Goal: Task Accomplishment & Management: Complete application form

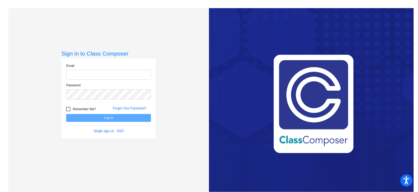
type input "[PERSON_NAME][EMAIL_ADDRESS][DOMAIN_NAME]"
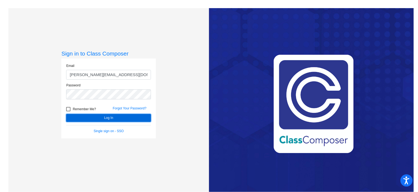
click at [117, 116] on button "Log In" at bounding box center [108, 118] width 85 height 8
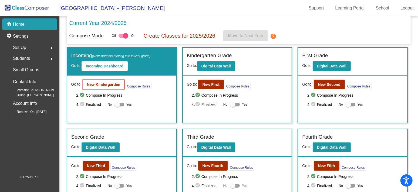
click at [113, 85] on b "New Kindergarden" at bounding box center [104, 84] width 34 height 4
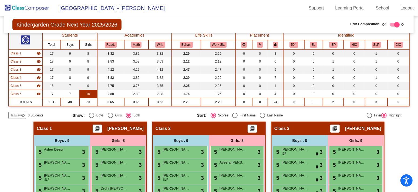
scroll to position [6, 0]
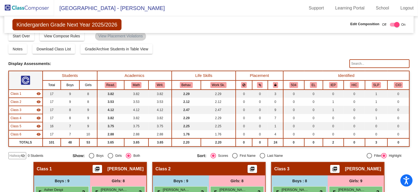
click at [15, 157] on span "Hallway" at bounding box center [14, 155] width 11 height 5
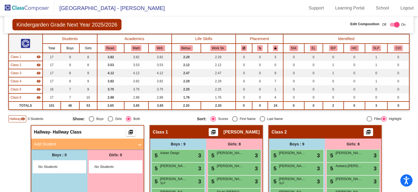
scroll to position [44, 0]
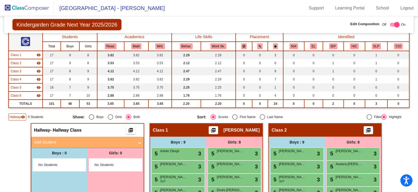
click at [61, 140] on mat-panel-title "Add Student" at bounding box center [84, 142] width 101 height 6
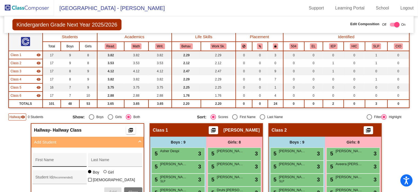
click at [53, 160] on input "First Name" at bounding box center [59, 161] width 49 height 4
type input "[PERSON_NAME]"
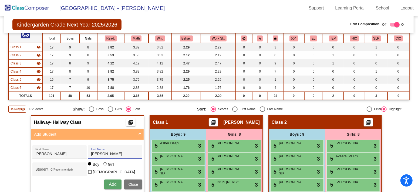
scroll to position [52, 0]
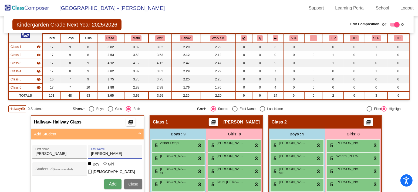
type input "[PERSON_NAME]"
click at [109, 182] on span "Add" at bounding box center [113, 183] width 8 height 5
type input "[PERSON_NAME]"
type input "Bouphavong"
click at [107, 185] on button "Add" at bounding box center [112, 184] width 17 height 10
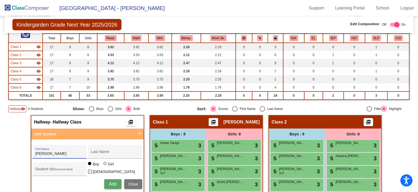
type input "[PERSON_NAME]"
click at [113, 182] on span "Add" at bounding box center [113, 183] width 8 height 5
type input "[PERSON_NAME]"
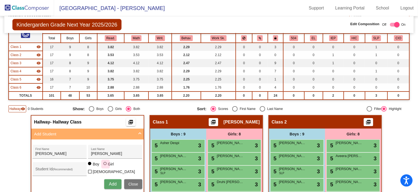
click at [104, 165] on div at bounding box center [105, 163] width 3 height 3
click at [105, 166] on input "Girl" at bounding box center [105, 166] width 0 height 0
radio input "true"
click at [112, 181] on span "Add" at bounding box center [113, 183] width 8 height 5
type input "Diego"
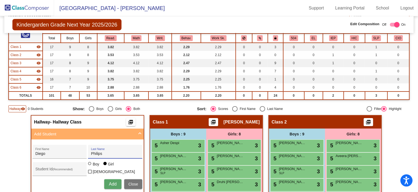
type input "Philips"
click at [88, 165] on div at bounding box center [89, 163] width 3 height 3
click at [90, 166] on input "Boy" at bounding box center [90, 166] width 0 height 0
radio input "true"
click at [114, 184] on span "Add" at bounding box center [113, 183] width 8 height 5
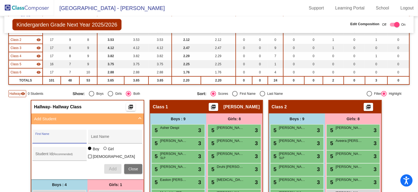
scroll to position [68, 0]
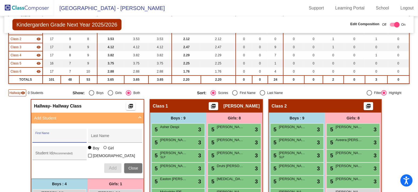
click at [137, 116] on span "Add Student" at bounding box center [86, 118] width 105 height 6
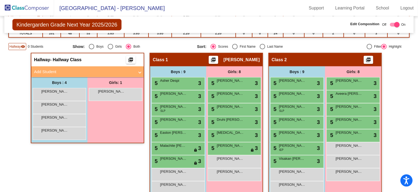
scroll to position [159, 0]
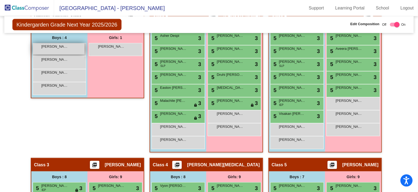
click at [62, 47] on span "[PERSON_NAME]" at bounding box center [54, 46] width 27 height 5
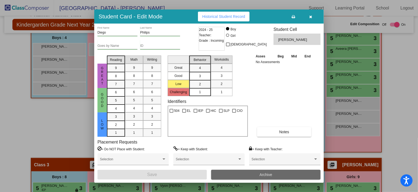
click at [285, 178] on button "Archive" at bounding box center [265, 174] width 109 height 10
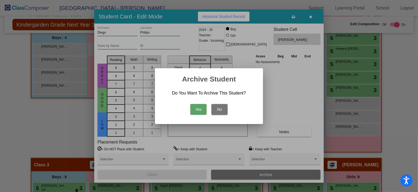
click at [199, 111] on button "Yes" at bounding box center [199, 109] width 16 height 11
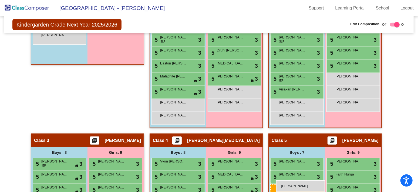
scroll to position [188, 0]
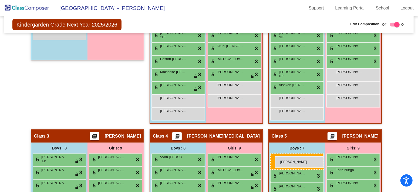
drag, startPoint x: 61, startPoint y: 66, endPoint x: 275, endPoint y: 156, distance: 232.6
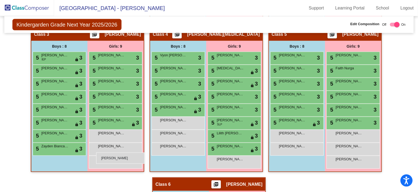
scroll to position [328, 0]
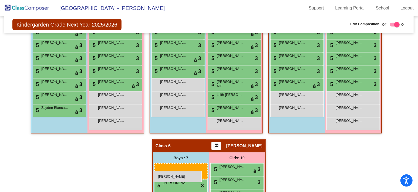
drag, startPoint x: 54, startPoint y: 102, endPoint x: 153, endPoint y: 171, distance: 120.8
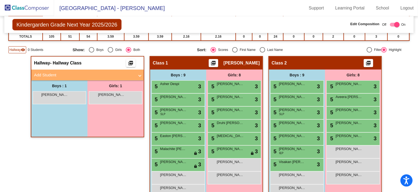
scroll to position [111, 0]
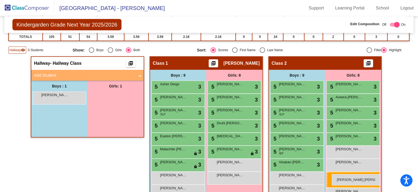
drag, startPoint x: 100, startPoint y: 97, endPoint x: 332, endPoint y: 174, distance: 244.7
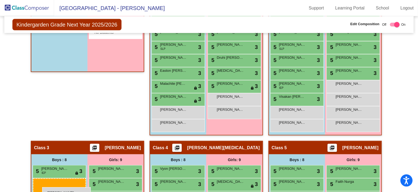
scroll to position [177, 0]
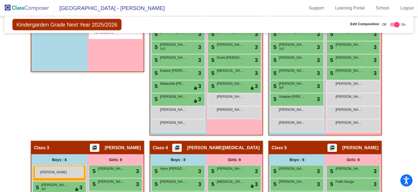
drag, startPoint x: 59, startPoint y: 97, endPoint x: 35, endPoint y: 166, distance: 72.8
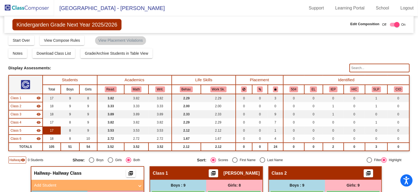
scroll to position [0, 0]
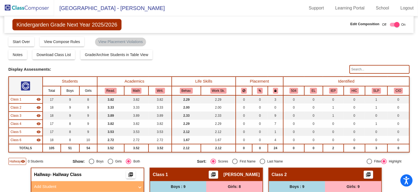
click at [24, 9] on img at bounding box center [27, 8] width 54 height 16
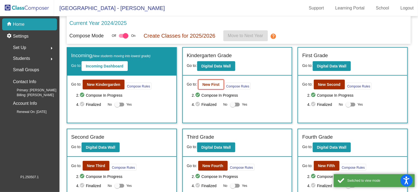
click at [205, 86] on button "New First" at bounding box center [211, 84] width 26 height 10
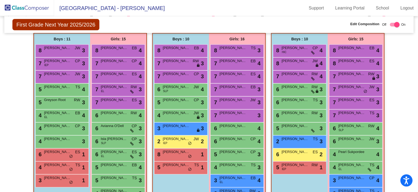
scroll to position [116, 0]
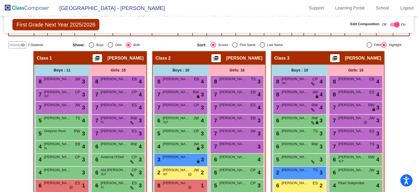
click at [15, 45] on span "Hallway" at bounding box center [14, 44] width 11 height 5
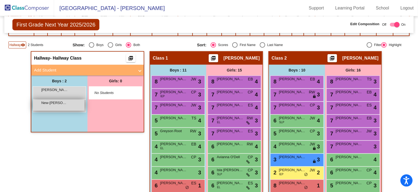
click at [62, 103] on span "New-[PERSON_NAME]" at bounding box center [54, 102] width 27 height 5
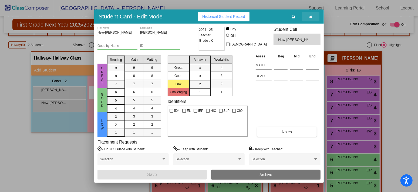
click at [311, 17] on icon "button" at bounding box center [311, 17] width 3 height 4
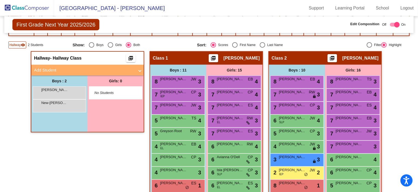
click at [136, 71] on span "Add Student" at bounding box center [86, 70] width 105 height 6
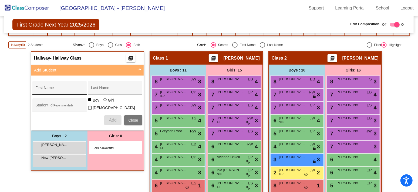
click at [60, 88] on input "First Name" at bounding box center [59, 90] width 49 height 4
type input "[PERSON_NAME]"
click at [102, 90] on input "Last Name" at bounding box center [115, 90] width 49 height 4
type input "Nerdrum"
click at [107, 122] on button "Add" at bounding box center [112, 120] width 17 height 10
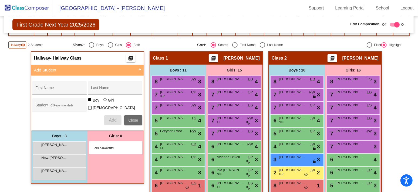
click at [133, 121] on button "Close" at bounding box center [133, 120] width 18 height 10
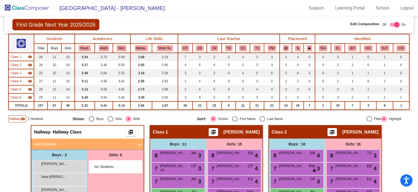
scroll to position [0, 0]
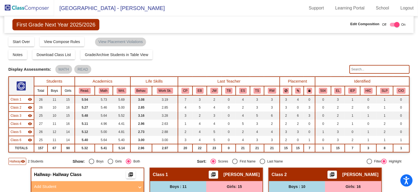
click at [33, 10] on img at bounding box center [27, 8] width 54 height 16
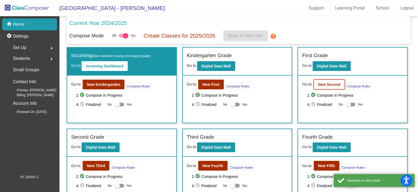
click at [325, 85] on b "New Second" at bounding box center [329, 84] width 22 height 4
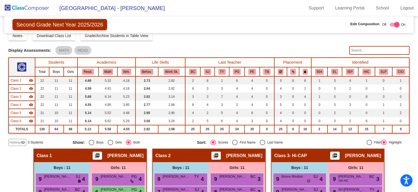
scroll to position [23, 0]
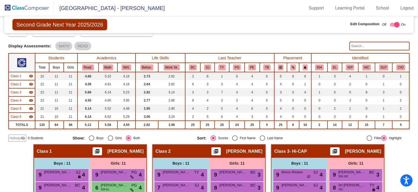
click at [18, 138] on span "Hallway" at bounding box center [14, 137] width 11 height 5
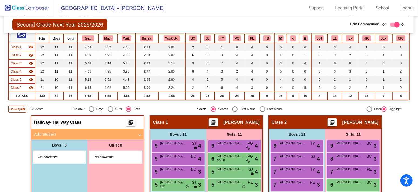
scroll to position [62, 0]
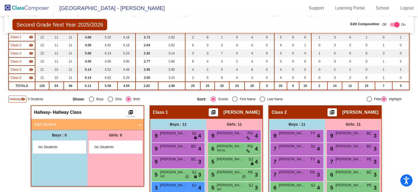
click at [65, 125] on mat-panel-title "Add Student" at bounding box center [84, 124] width 101 height 6
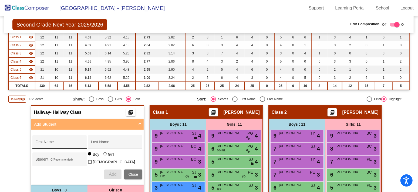
click at [52, 143] on input "First Name" at bounding box center [59, 144] width 49 height 4
type input "[PERSON_NAME]"
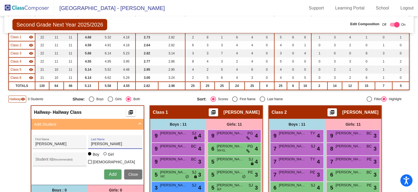
type input "[PERSON_NAME]"
click at [113, 174] on span "Add" at bounding box center [113, 174] width 8 height 5
click at [137, 122] on span "Add Student" at bounding box center [86, 124] width 105 height 6
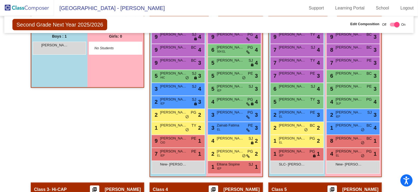
scroll to position [154, 0]
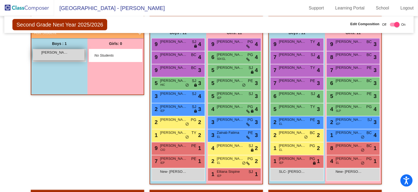
click at [59, 52] on span "[PERSON_NAME]" at bounding box center [54, 52] width 27 height 5
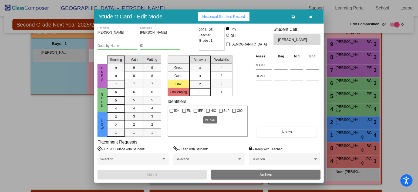
click at [207, 112] on div at bounding box center [208, 111] width 4 height 4
click at [208, 112] on input "HIC" at bounding box center [208, 112] width 0 height 0
checkbox input "true"
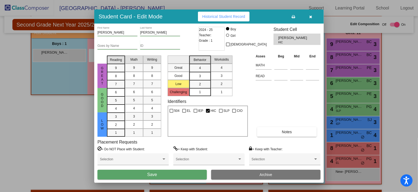
click at [179, 176] on button "Save" at bounding box center [152, 174] width 109 height 10
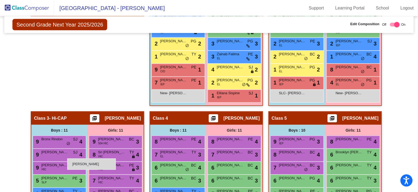
scroll to position [232, 0]
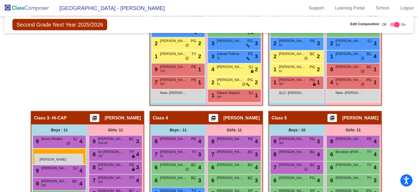
drag, startPoint x: 63, startPoint y: 93, endPoint x: 35, endPoint y: 154, distance: 66.6
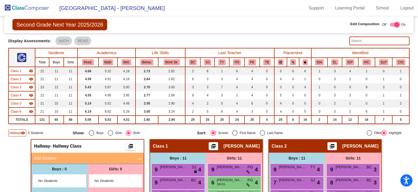
scroll to position [0, 0]
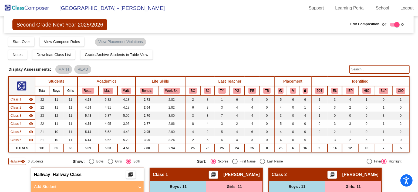
click at [28, 8] on img at bounding box center [27, 8] width 54 height 16
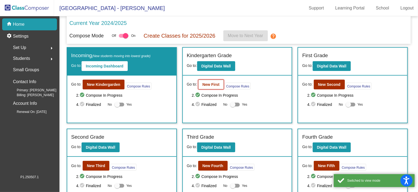
click at [209, 87] on button "New First" at bounding box center [211, 84] width 26 height 10
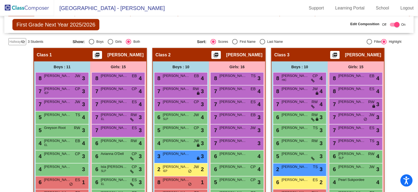
scroll to position [65, 0]
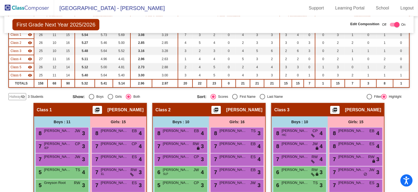
click at [14, 95] on span "Hallway" at bounding box center [14, 96] width 11 height 5
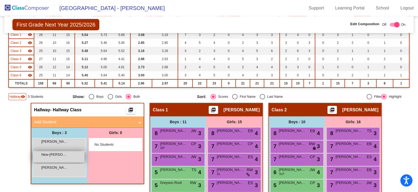
click at [62, 158] on div "New-[PERSON_NAME] lock do_not_disturb_alt" at bounding box center [59, 156] width 52 height 11
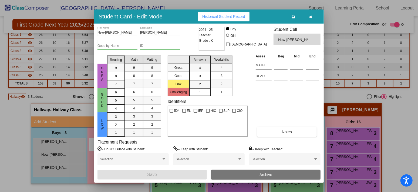
click at [240, 175] on button "Archive" at bounding box center [265, 174] width 109 height 10
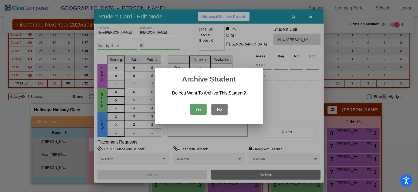
click at [195, 113] on button "Yes" at bounding box center [199, 109] width 16 height 11
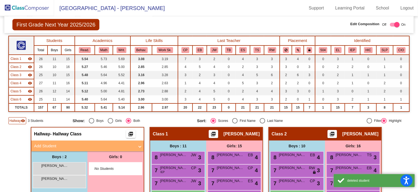
scroll to position [0, 0]
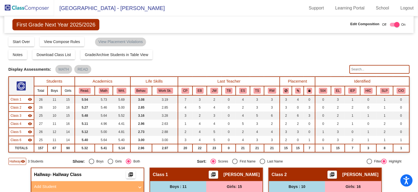
click at [30, 8] on img at bounding box center [27, 8] width 54 height 16
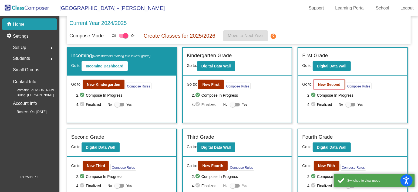
click at [323, 82] on b "New Second" at bounding box center [329, 84] width 22 height 4
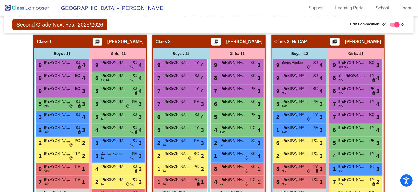
scroll to position [130, 0]
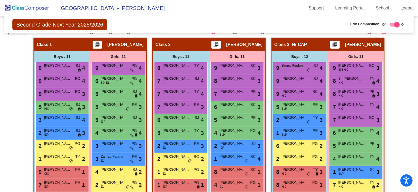
click at [23, 9] on img at bounding box center [27, 8] width 54 height 16
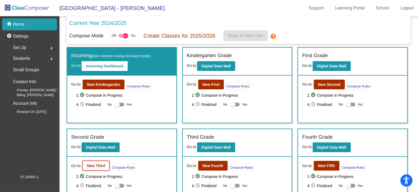
click at [93, 167] on button "New Third" at bounding box center [96, 166] width 27 height 10
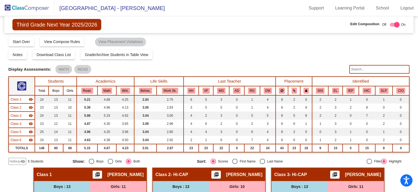
click at [14, 161] on span "Hallway" at bounding box center [14, 161] width 11 height 5
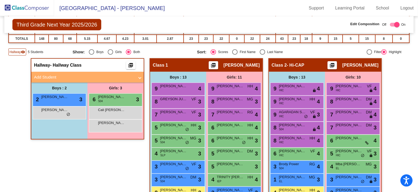
scroll to position [104, 0]
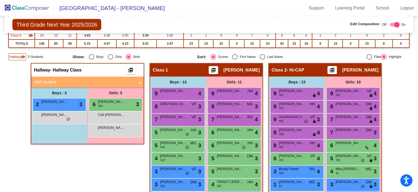
click at [63, 80] on mat-panel-title "Add Student" at bounding box center [84, 82] width 101 height 6
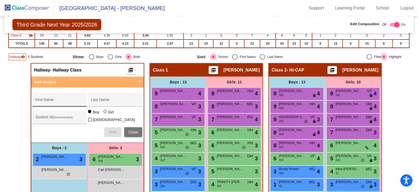
click at [59, 98] on div "First Name" at bounding box center [59, 101] width 49 height 11
type input "[PERSON_NAME]"
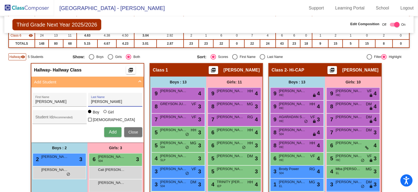
type input "[PERSON_NAME]"
click at [106, 133] on button "Add" at bounding box center [112, 132] width 17 height 10
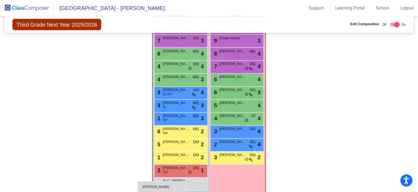
scroll to position [592, 0]
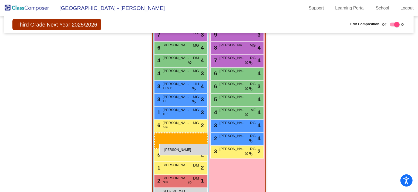
drag, startPoint x: 61, startPoint y: 91, endPoint x: 159, endPoint y: 144, distance: 111.9
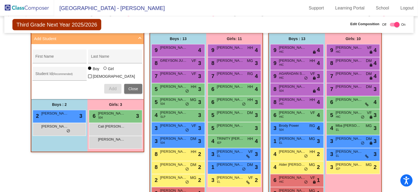
scroll to position [146, 0]
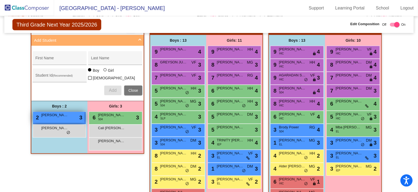
click at [67, 115] on span "[PERSON_NAME]" at bounding box center [54, 114] width 27 height 5
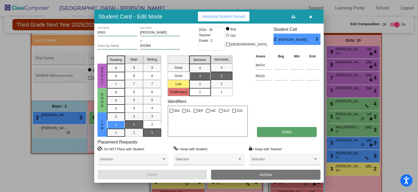
click at [284, 131] on span "Notes" at bounding box center [287, 131] width 10 height 4
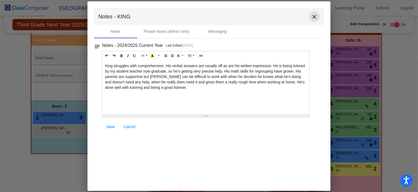
click at [315, 14] on mat-icon "close" at bounding box center [314, 17] width 6 height 6
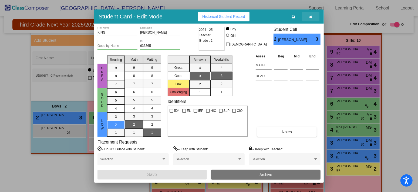
click at [313, 15] on button "button" at bounding box center [310, 17] width 17 height 10
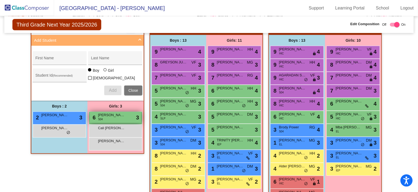
click at [109, 116] on div "6 [PERSON_NAME] 504 lock do_not_disturb_alt 3" at bounding box center [116, 117] width 52 height 11
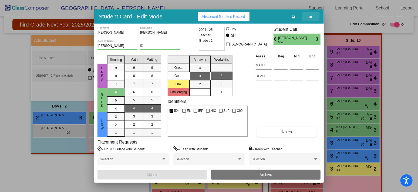
click at [312, 15] on icon "button" at bounding box center [311, 17] width 3 height 4
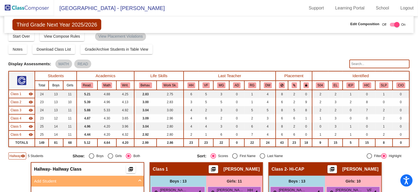
scroll to position [0, 0]
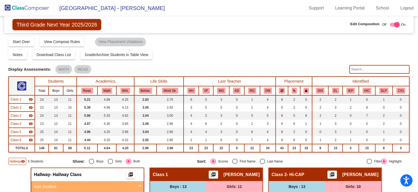
click at [34, 7] on img at bounding box center [27, 8] width 54 height 16
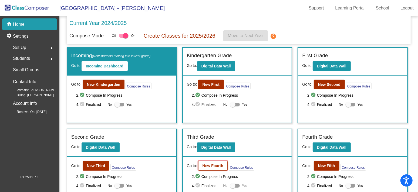
click at [207, 167] on b "New Fourth" at bounding box center [213, 165] width 21 height 4
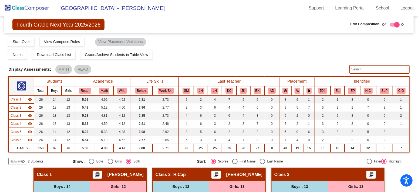
click at [16, 162] on span "Hallway" at bounding box center [14, 161] width 11 height 5
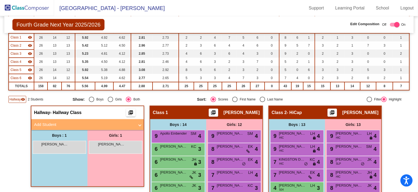
scroll to position [99, 0]
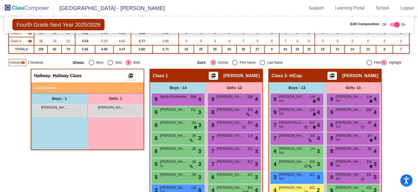
click at [85, 87] on mat-panel-title "Add Student" at bounding box center [84, 88] width 101 height 6
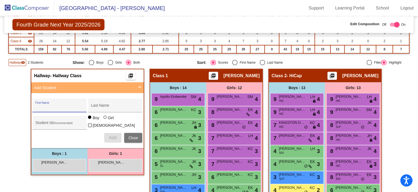
click at [54, 106] on input "First Name" at bounding box center [59, 107] width 49 height 4
type input "[PERSON_NAME]"
click at [104, 119] on div at bounding box center [105, 116] width 3 height 3
click at [105, 120] on input "Girl" at bounding box center [105, 120] width 0 height 0
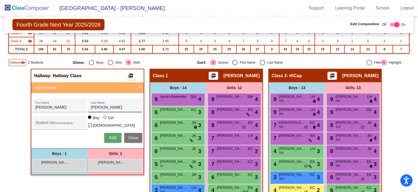
radio input "true"
click at [109, 135] on span "Add" at bounding box center [113, 137] width 8 height 5
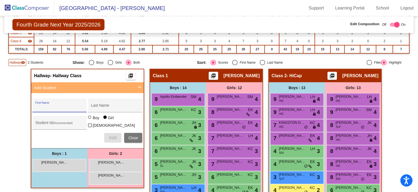
click at [135, 133] on button "Close" at bounding box center [133, 138] width 18 height 10
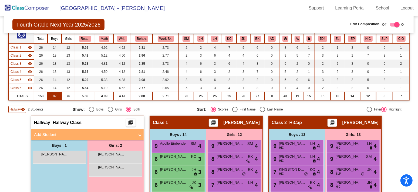
scroll to position [52, 0]
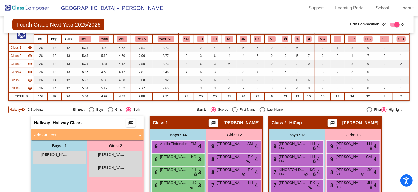
click at [41, 8] on img at bounding box center [27, 8] width 54 height 16
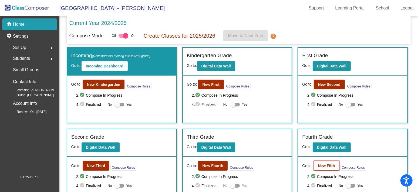
click at [329, 163] on b "New Fifth" at bounding box center [326, 165] width 17 height 4
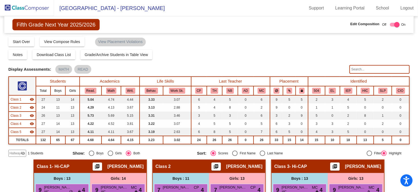
click at [18, 154] on span "Hallway" at bounding box center [14, 153] width 11 height 5
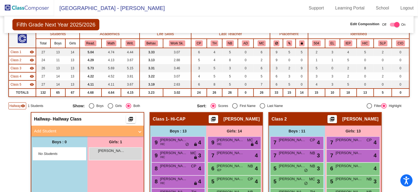
scroll to position [48, 0]
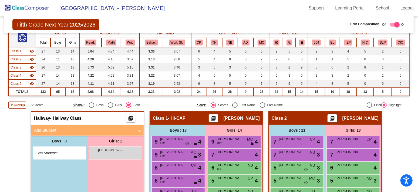
click at [67, 129] on mat-panel-title "Add Student" at bounding box center [84, 130] width 101 height 6
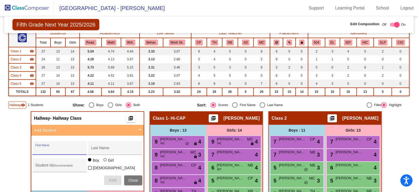
click at [49, 149] on input "First Name" at bounding box center [59, 150] width 49 height 4
type input "[PERSON_NAME]"
type input "Peabody"
click at [104, 161] on div at bounding box center [105, 159] width 3 height 3
click at [105, 162] on input "Girl" at bounding box center [105, 162] width 0 height 0
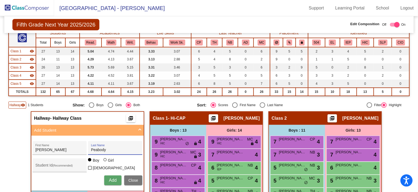
radio input "true"
click at [110, 180] on span "Add" at bounding box center [113, 180] width 8 height 5
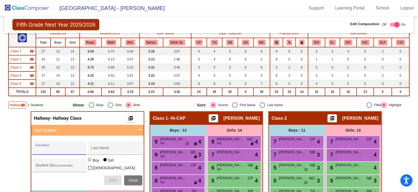
type input "ç"
click at [134, 180] on span "Close" at bounding box center [134, 180] width 10 height 4
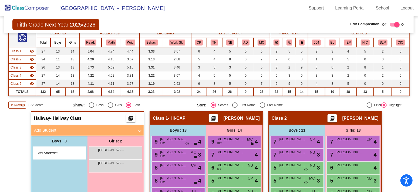
click at [15, 6] on img at bounding box center [27, 8] width 54 height 16
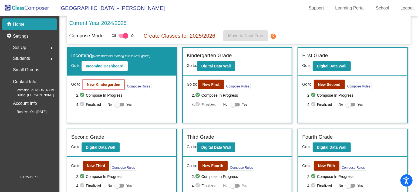
click at [103, 85] on b "New Kindergarden" at bounding box center [104, 84] width 34 height 4
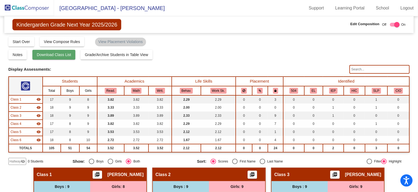
click at [62, 56] on span "Download Class List" at bounding box center [54, 54] width 34 height 4
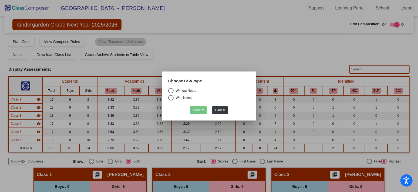
click at [169, 91] on div "Select an option" at bounding box center [170, 90] width 5 height 5
click at [171, 93] on input "Without Notes" at bounding box center [171, 93] width 0 height 0
radio input "true"
click at [195, 112] on button "Confirm" at bounding box center [198, 110] width 17 height 8
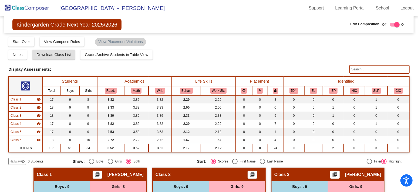
click at [212, 177] on div "Class 2 picture_as_pdf" at bounding box center [209, 174] width 112 height 13
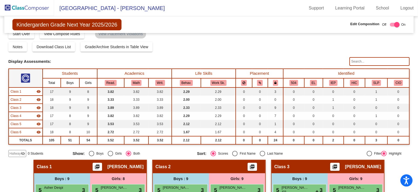
scroll to position [8, 0]
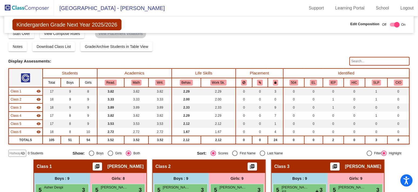
click at [16, 99] on span "Class 2" at bounding box center [16, 99] width 11 height 5
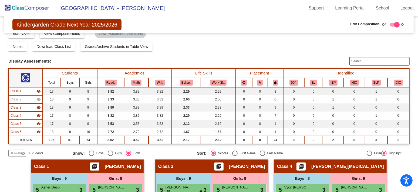
click at [21, 98] on span "Class 2" at bounding box center [16, 99] width 11 height 5
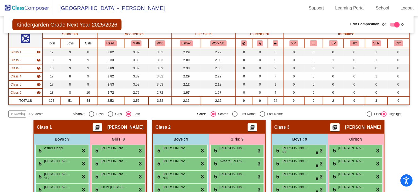
scroll to position [46, 0]
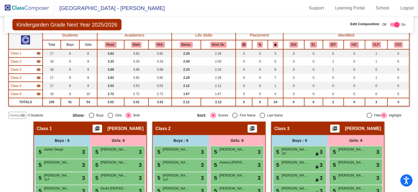
click at [162, 128] on span "Class 2" at bounding box center [163, 128] width 15 height 5
click at [165, 128] on span "Class 2" at bounding box center [163, 128] width 15 height 5
click at [168, 127] on span "Class 2" at bounding box center [163, 128] width 15 height 5
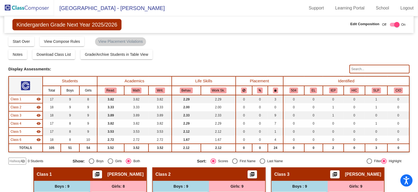
scroll to position [0, 0]
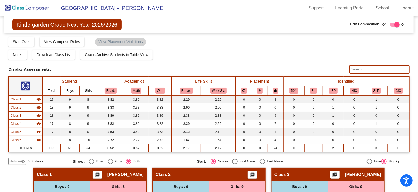
click at [24, 8] on img at bounding box center [27, 8] width 54 height 16
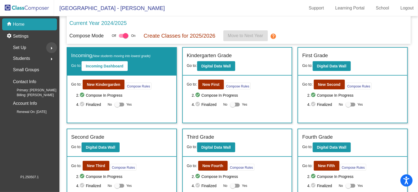
click at [51, 48] on mat-icon "arrow_right" at bounding box center [51, 48] width 6 height 6
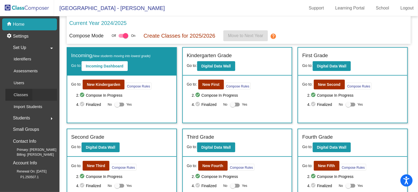
click at [25, 94] on p "Classes" at bounding box center [21, 94] width 14 height 6
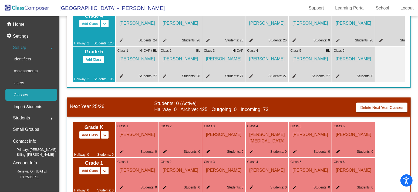
scroll to position [250, 0]
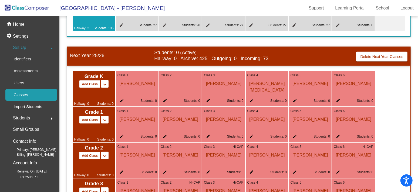
click at [166, 103] on mat-icon "edit" at bounding box center [164, 101] width 6 height 6
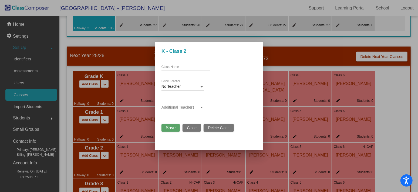
click at [167, 67] on input "Class Name" at bounding box center [186, 67] width 49 height 4
type input "[PERSON_NAME]"
click at [204, 88] on div at bounding box center [201, 86] width 5 height 4
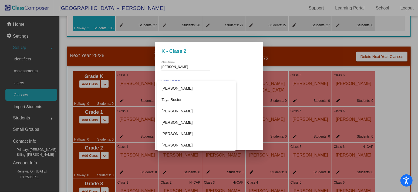
scroll to position [339, 0]
click at [247, 111] on div at bounding box center [209, 96] width 418 height 192
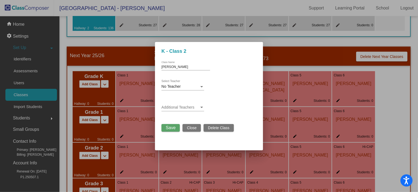
click at [197, 106] on span at bounding box center [181, 107] width 38 height 4
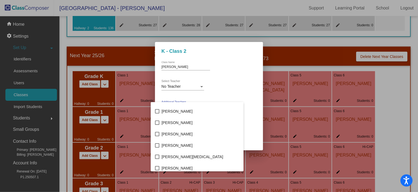
scroll to position [43, 0]
click at [252, 117] on div at bounding box center [209, 96] width 418 height 192
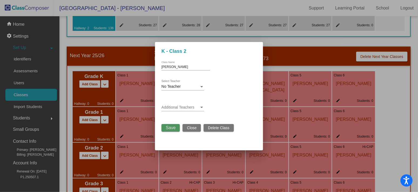
click at [168, 128] on span "Save" at bounding box center [171, 127] width 10 height 5
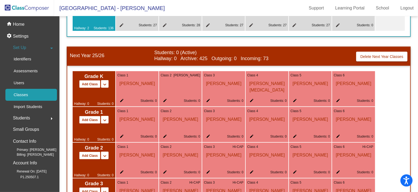
click at [165, 104] on mat-icon "edit" at bounding box center [164, 101] width 6 height 6
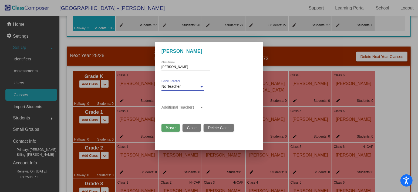
click at [198, 87] on div "No Teacher" at bounding box center [181, 86] width 38 height 4
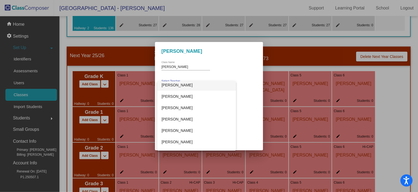
scroll to position [213, 0]
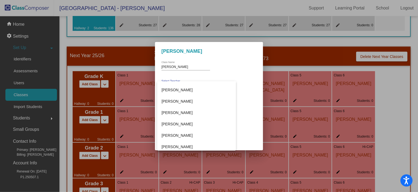
click at [246, 104] on div at bounding box center [209, 96] width 418 height 192
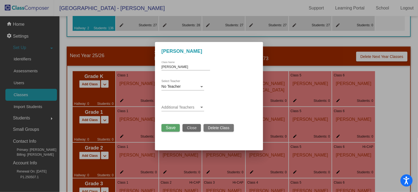
click at [191, 129] on span "Close" at bounding box center [192, 127] width 10 height 4
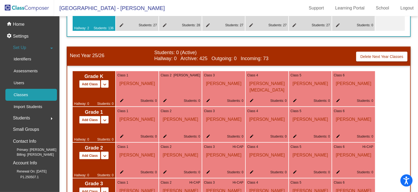
click at [167, 101] on div "edit Students: 0" at bounding box center [180, 101] width 39 height 6
click at [165, 102] on mat-icon "edit" at bounding box center [164, 101] width 6 height 6
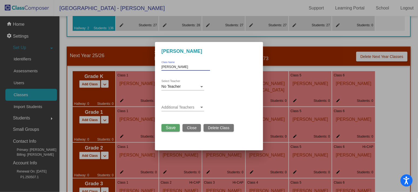
drag, startPoint x: 190, startPoint y: 66, endPoint x: 157, endPoint y: 66, distance: 33.0
click at [157, 66] on mat-dialog-container "K - [PERSON_NAME] [PERSON_NAME] Class Name No Teacher Select Teacher Additional…" at bounding box center [209, 96] width 108 height 108
click at [168, 130] on button "Save" at bounding box center [171, 128] width 18 height 8
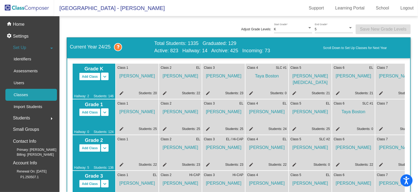
scroll to position [0, 0]
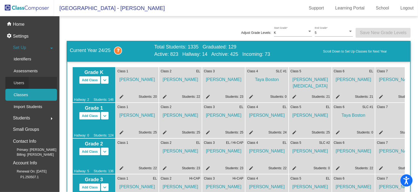
click at [18, 82] on p "Users" at bounding box center [19, 82] width 11 height 6
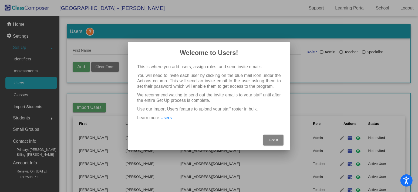
click at [274, 141] on span "Got It" at bounding box center [273, 140] width 9 height 4
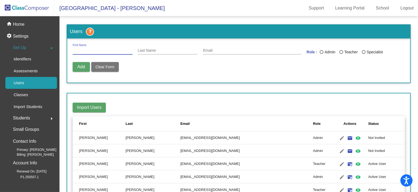
click at [83, 50] on input "First Name" at bounding box center [103, 50] width 60 height 4
type input "[PERSON_NAME]"
click at [340, 52] on div "Last Name" at bounding box center [342, 52] width 4 height 4
click at [341, 54] on input "Teacher" at bounding box center [341, 54] width 0 height 0
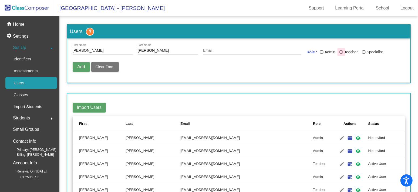
radio input "true"
click at [79, 68] on span "Add" at bounding box center [81, 66] width 8 height 5
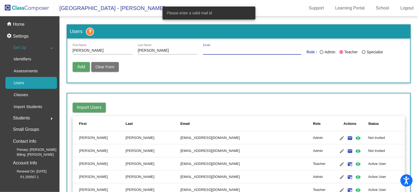
click at [209, 50] on input "Email" at bounding box center [252, 50] width 98 height 4
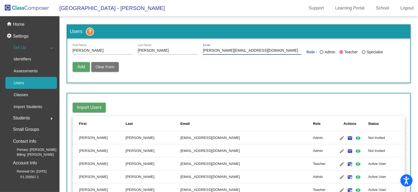
type input "[PERSON_NAME][EMAIL_ADDRESS][DOMAIN_NAME]"
click at [117, 67] on button "Clear Form" at bounding box center [105, 67] width 28 height 10
radio input "false"
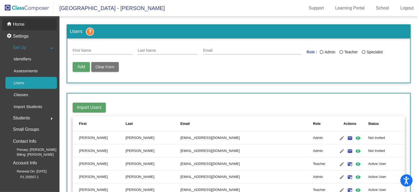
click at [14, 25] on p "Home" at bounding box center [19, 24] width 12 height 6
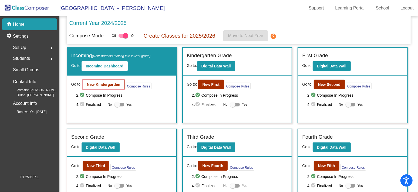
click at [98, 84] on b "New Kindergarden" at bounding box center [104, 84] width 34 height 4
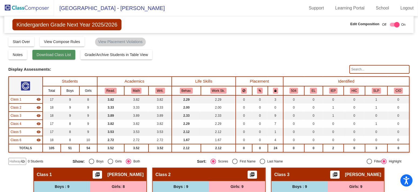
click at [60, 56] on button "Download Class List" at bounding box center [53, 55] width 43 height 10
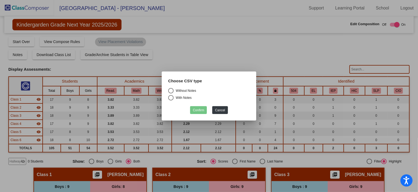
click at [170, 91] on div "Select an option" at bounding box center [170, 90] width 5 height 5
click at [171, 93] on input "Without Notes" at bounding box center [171, 93] width 0 height 0
radio input "true"
click at [202, 107] on button "Confirm" at bounding box center [198, 110] width 17 height 8
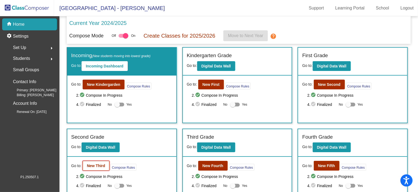
click at [95, 167] on button "New Third" at bounding box center [96, 166] width 27 height 10
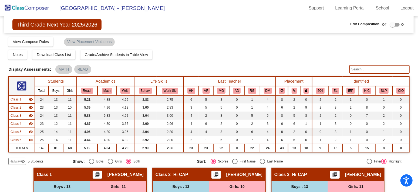
click at [12, 162] on span "Hallway" at bounding box center [14, 161] width 11 height 5
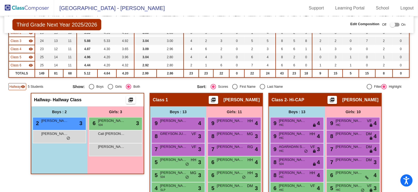
scroll to position [78, 0]
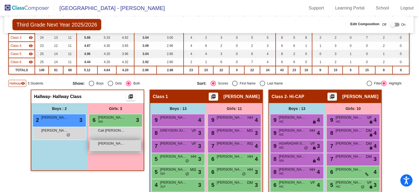
click at [118, 144] on span "[PERSON_NAME]" at bounding box center [111, 143] width 27 height 5
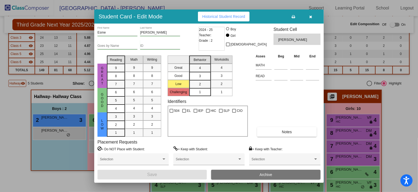
click at [309, 15] on button "button" at bounding box center [310, 17] width 17 height 10
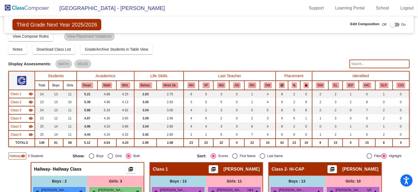
scroll to position [0, 0]
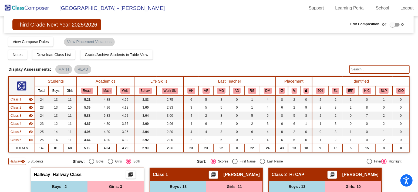
click at [29, 12] on img at bounding box center [27, 8] width 54 height 16
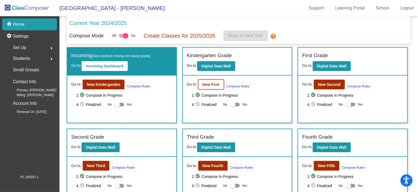
click at [207, 84] on b "New First" at bounding box center [211, 84] width 17 height 4
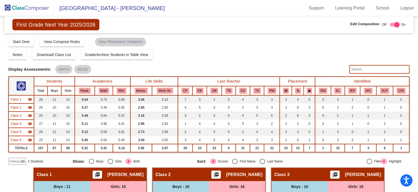
click at [12, 159] on span "Hallway" at bounding box center [14, 161] width 11 height 5
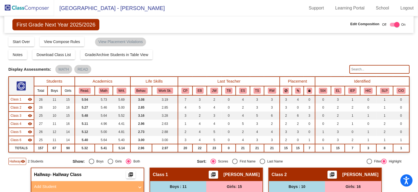
click at [39, 10] on img at bounding box center [27, 8] width 54 height 16
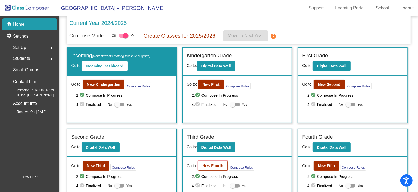
click at [211, 163] on b "New Fourth" at bounding box center [213, 165] width 21 height 4
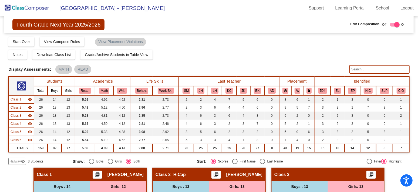
click at [18, 161] on span "Hallway" at bounding box center [14, 161] width 11 height 5
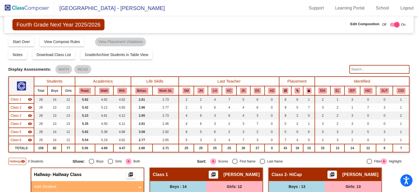
click at [28, 9] on img at bounding box center [27, 8] width 54 height 16
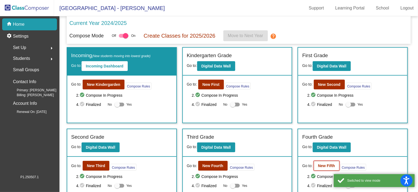
click at [321, 167] on b "New Fifth" at bounding box center [326, 165] width 17 height 4
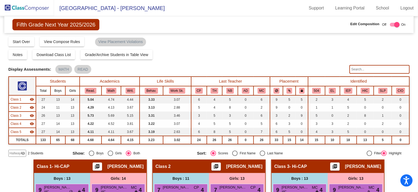
click at [14, 152] on span "Hallway" at bounding box center [14, 153] width 11 height 5
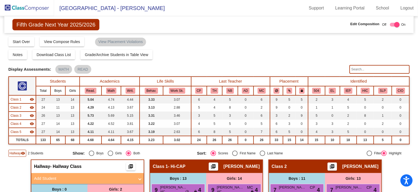
click at [44, 8] on img at bounding box center [27, 8] width 54 height 16
